Goal: Transaction & Acquisition: Purchase product/service

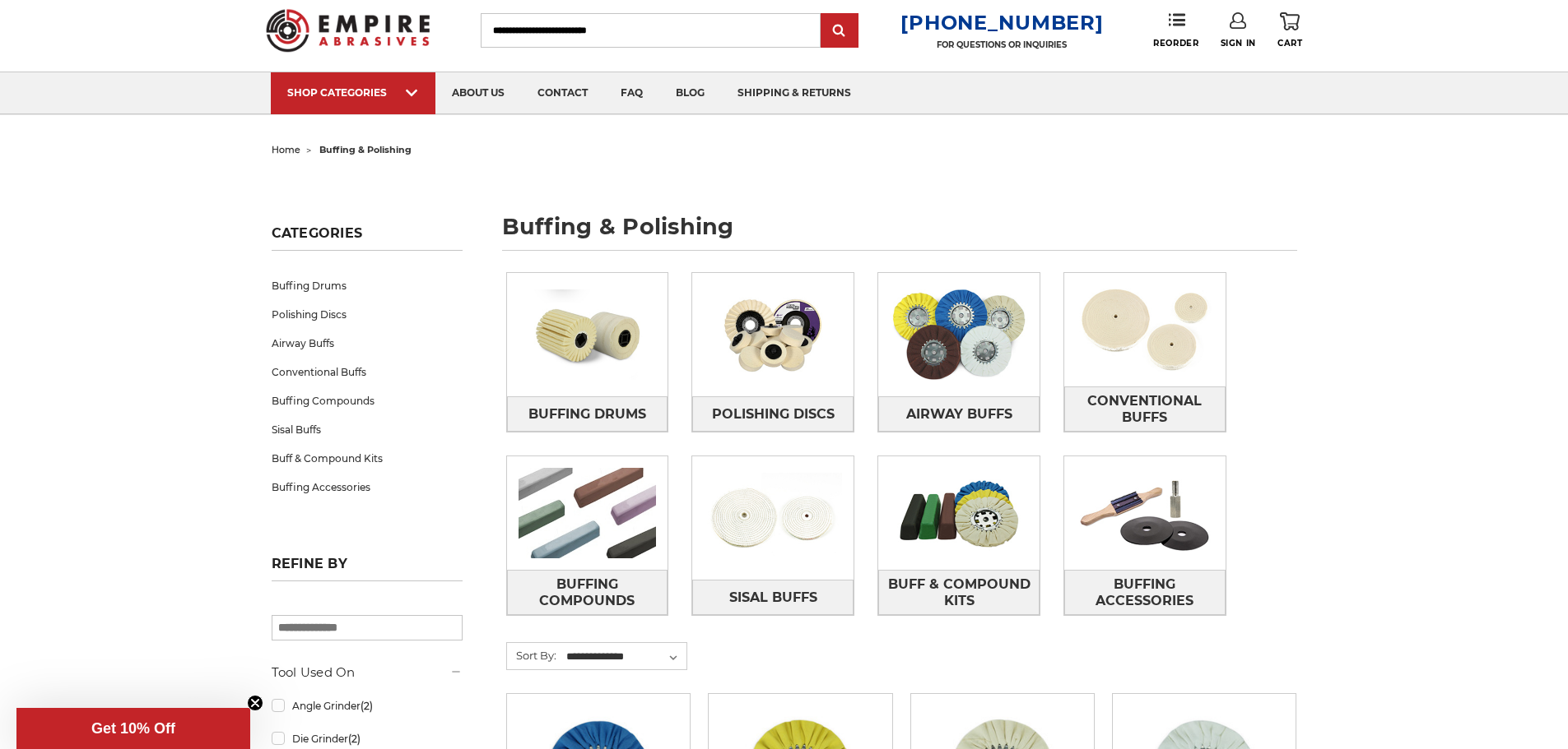
scroll to position [83, 0]
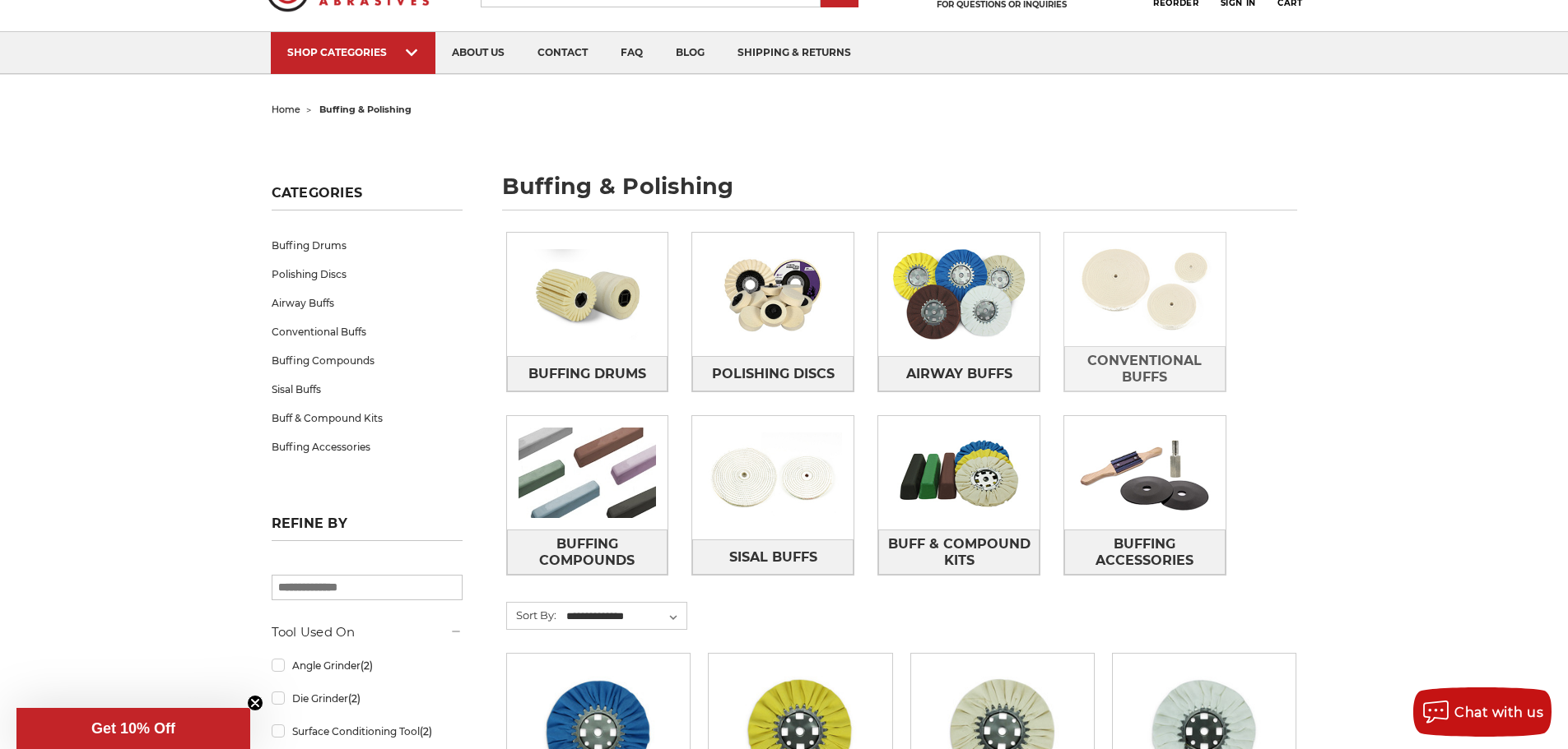
click at [1139, 306] on img at bounding box center [1144, 290] width 161 height 114
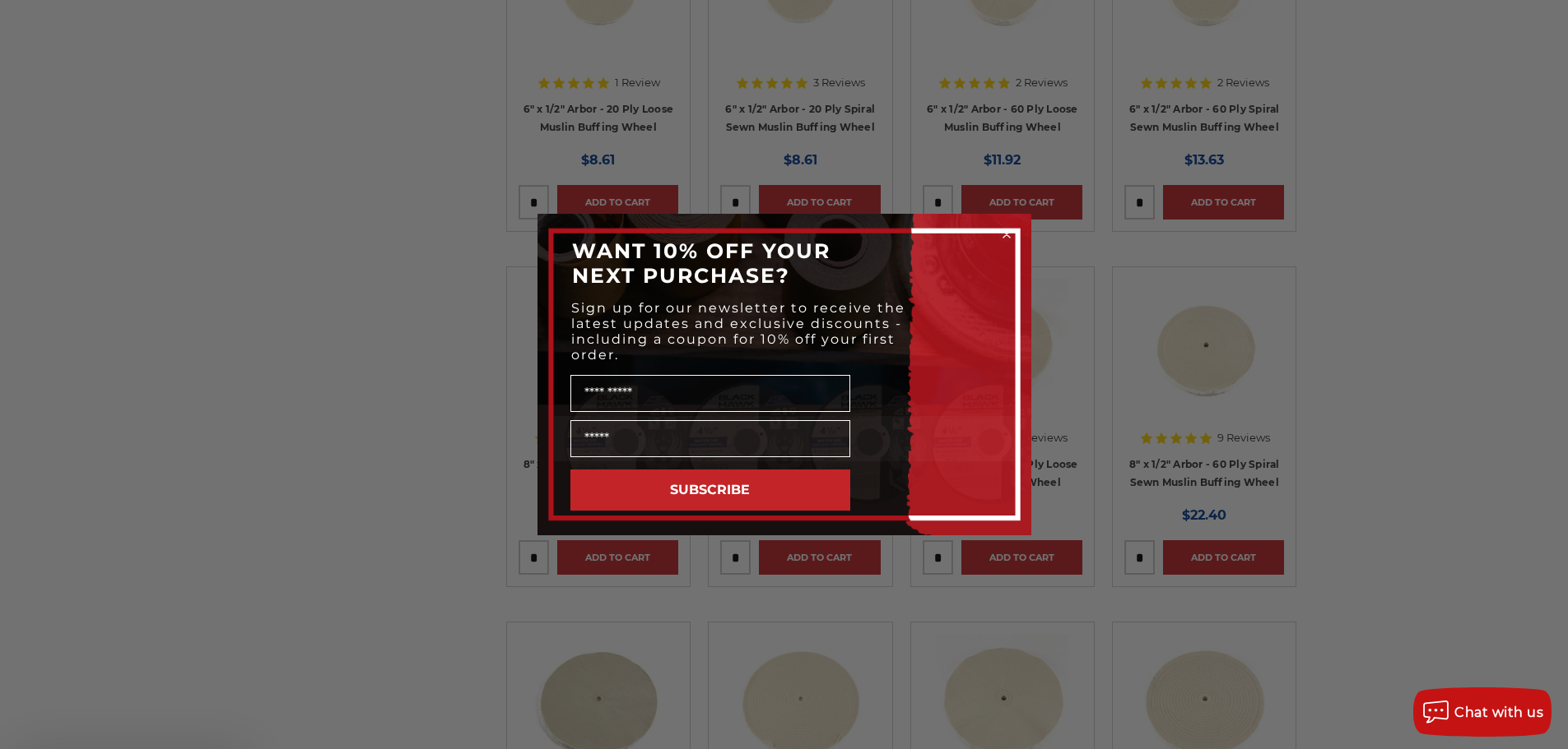
scroll to position [822, 0]
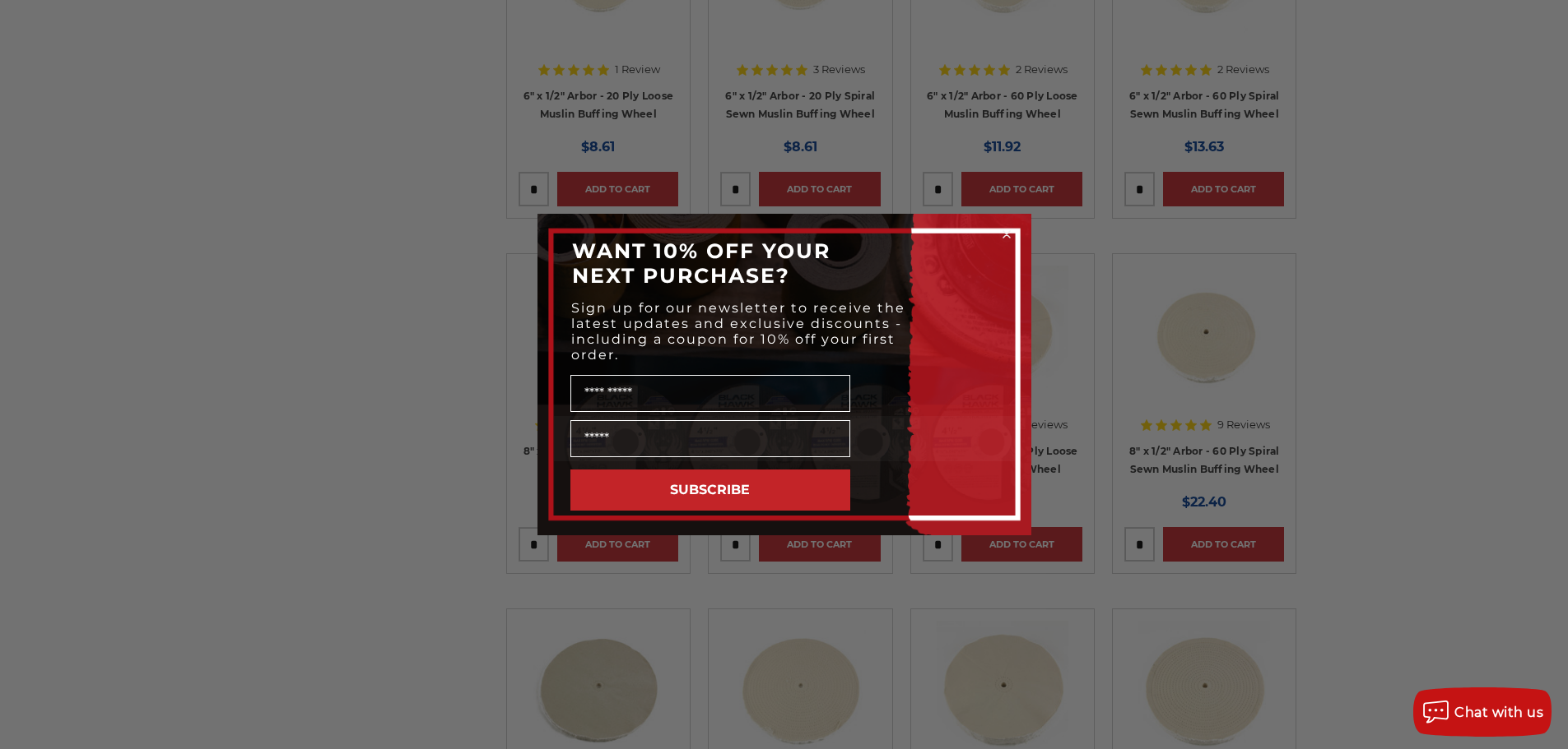
click at [1007, 234] on icon "Close dialog" at bounding box center [1007, 235] width 7 height 7
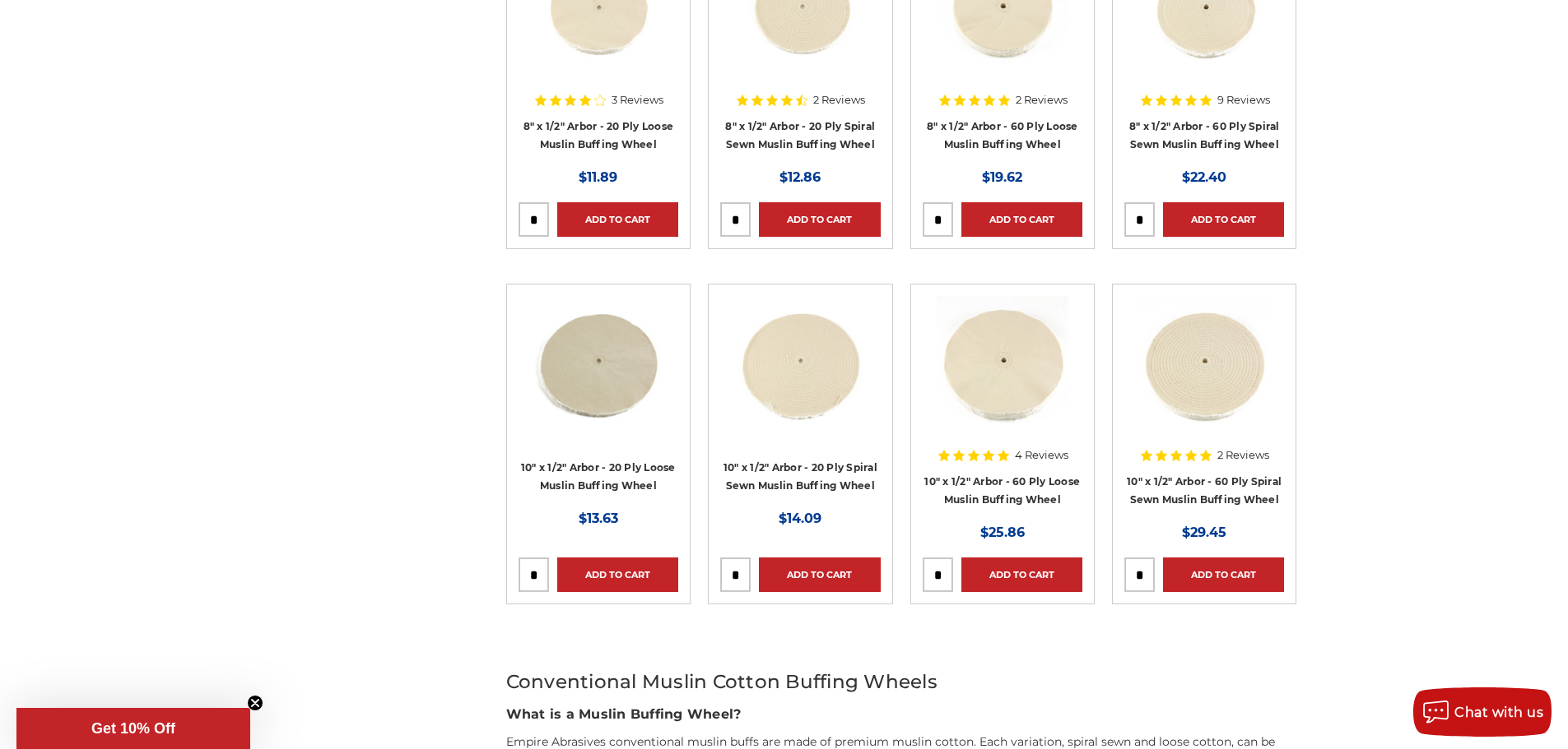
scroll to position [1234, 0]
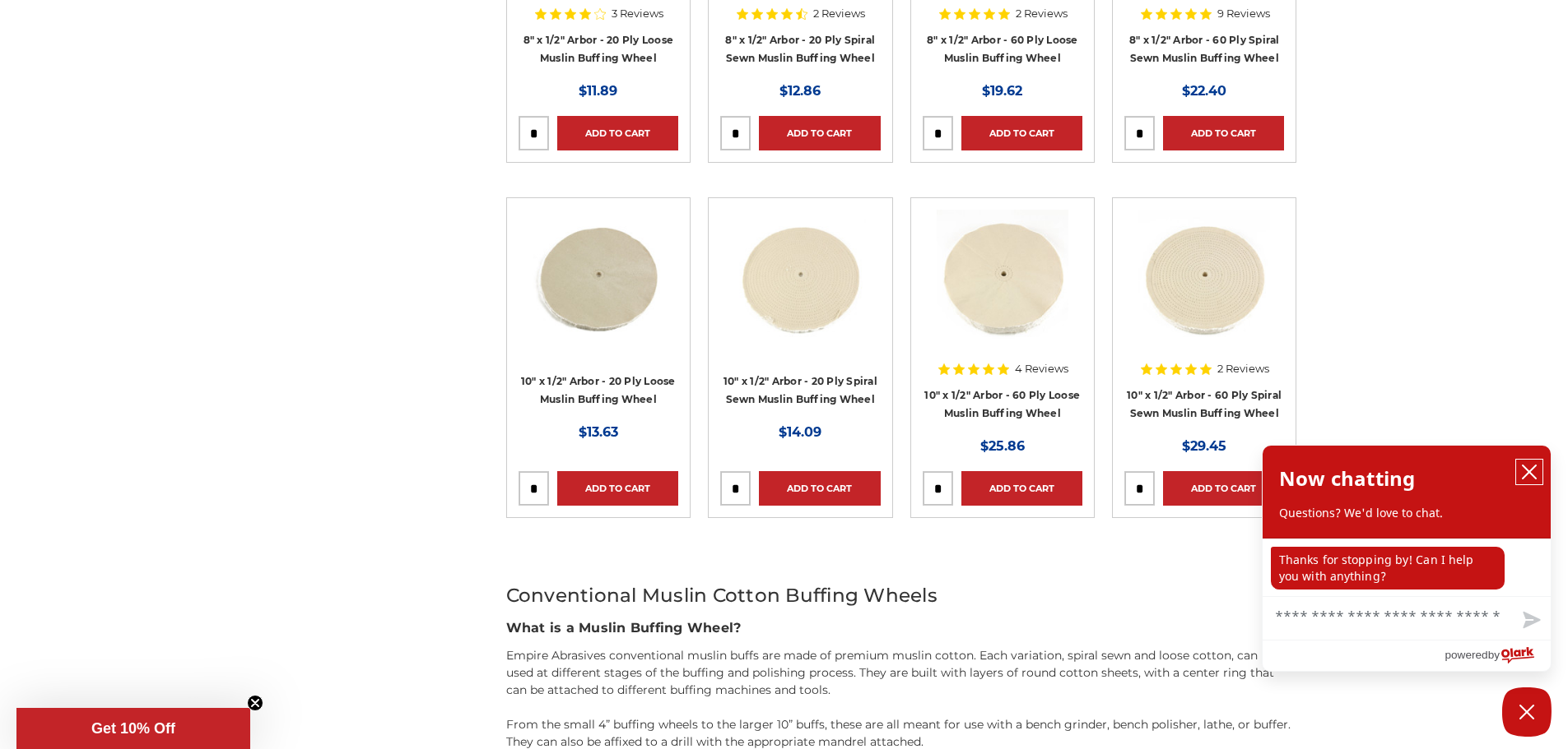
click at [1528, 473] on icon "close chatbox" at bounding box center [1529, 473] width 13 height 13
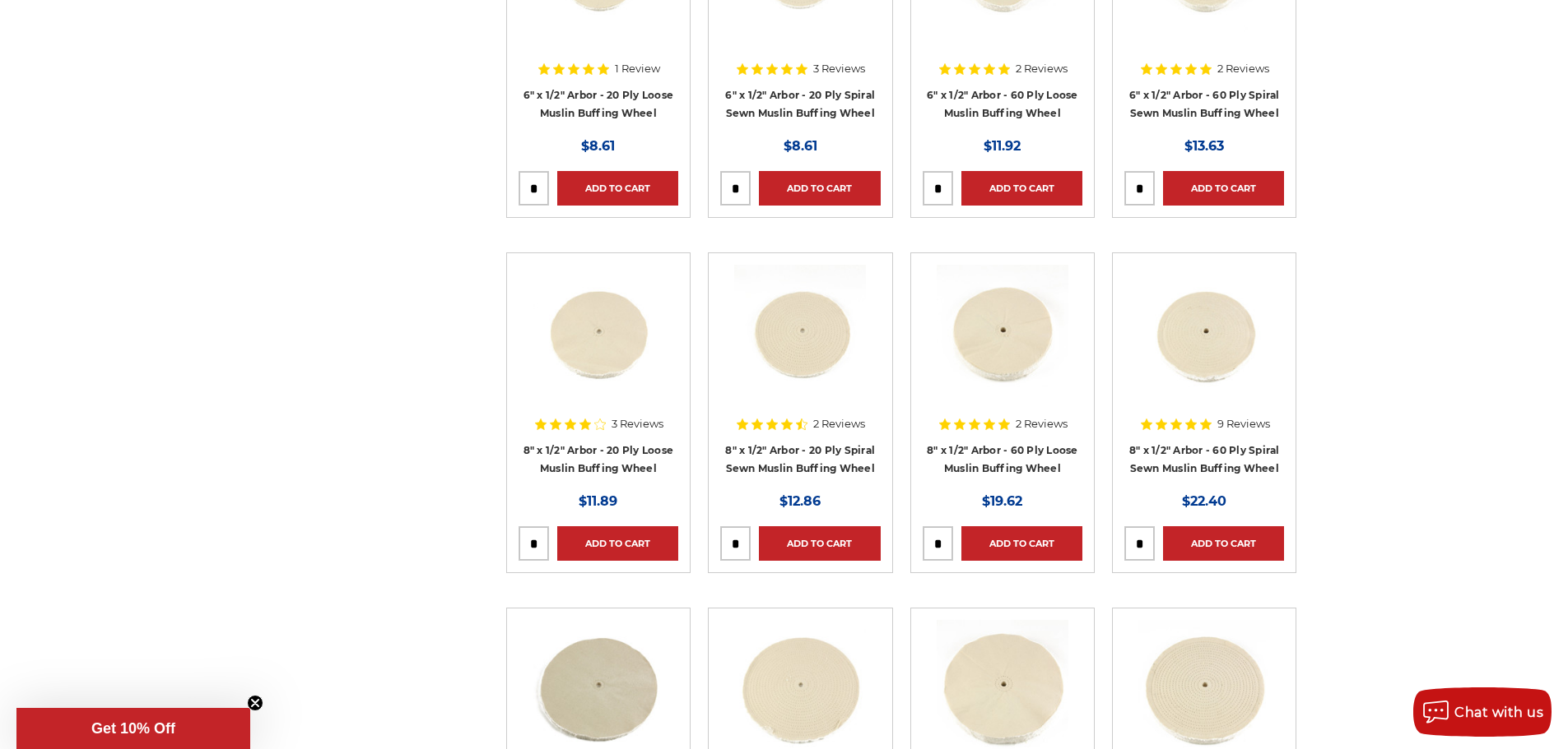
scroll to position [822, 0]
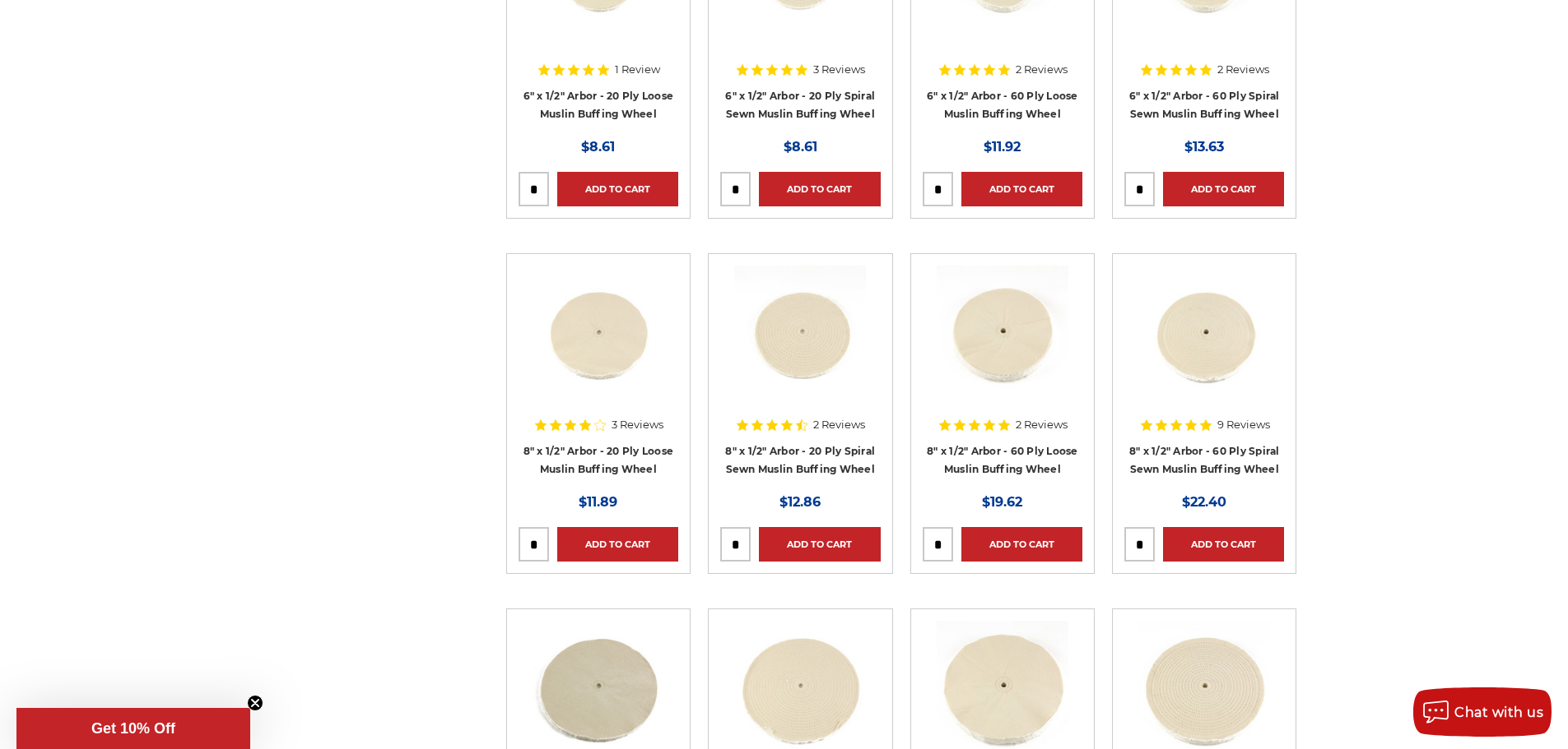
click at [1043, 339] on img at bounding box center [1002, 331] width 132 height 132
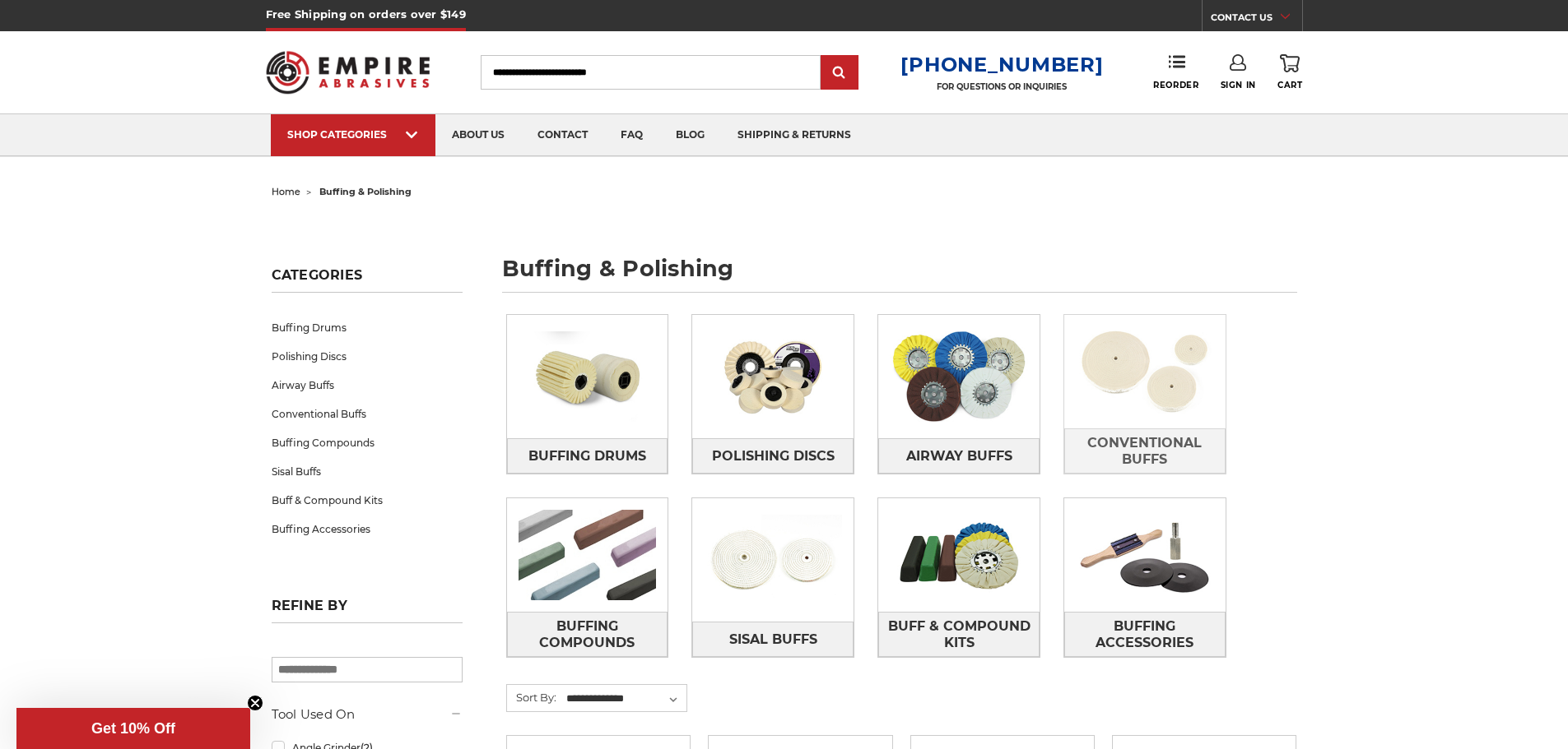
click at [1154, 385] on img at bounding box center [1144, 372] width 161 height 114
